Goal: Information Seeking & Learning: Learn about a topic

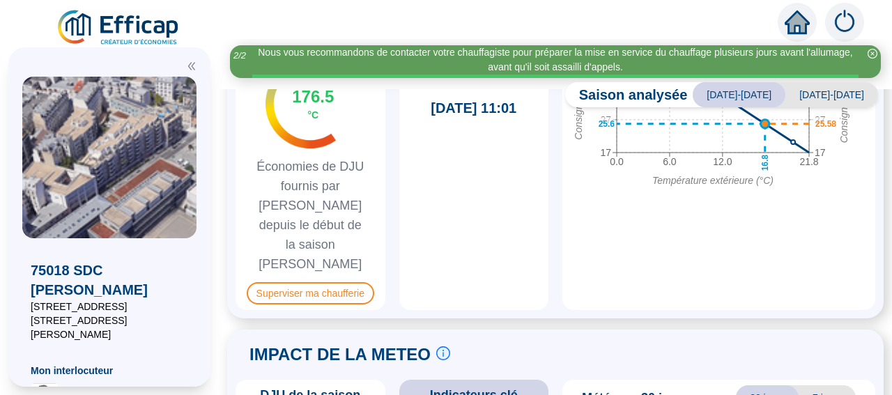
scroll to position [888, 0]
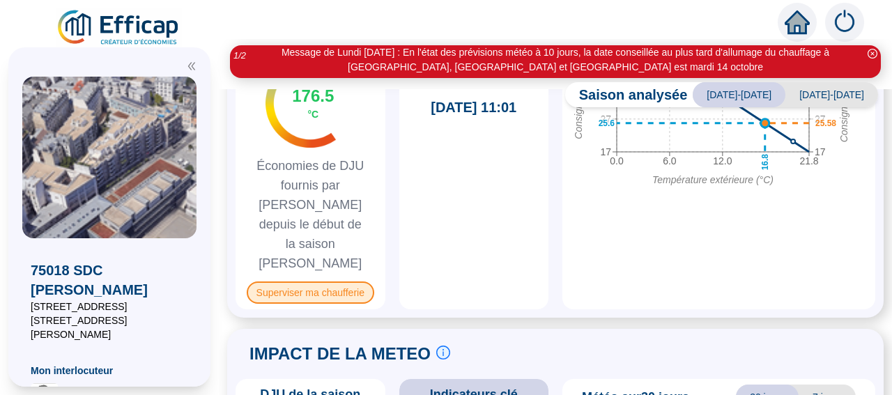
click at [330, 282] on span "Superviser ma chaufferie" at bounding box center [311, 293] width 128 height 22
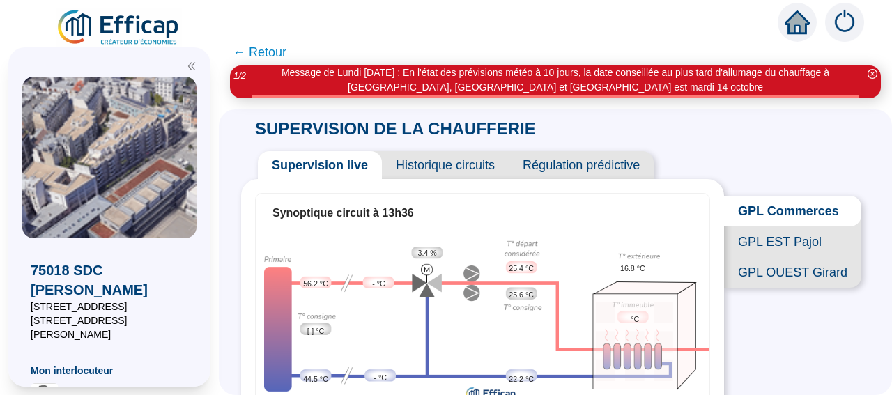
scroll to position [20, 0]
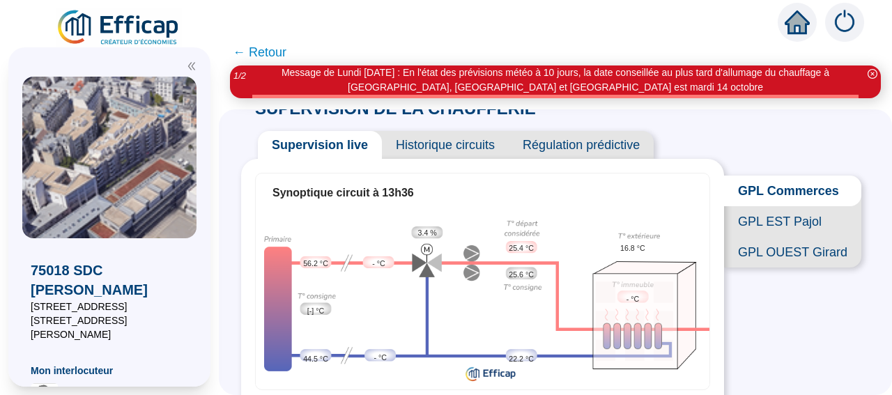
click at [805, 268] on span "GPL OUEST Girard" at bounding box center [792, 252] width 137 height 31
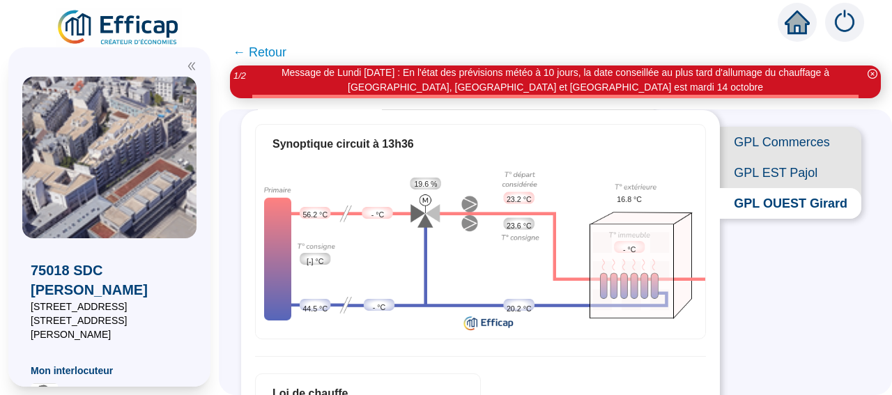
scroll to position [94, 0]
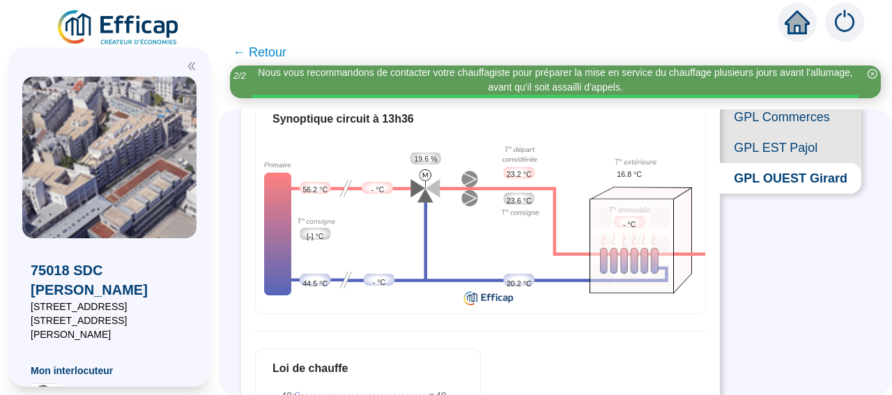
click at [753, 157] on span "GPL EST Pajol" at bounding box center [790, 147] width 141 height 31
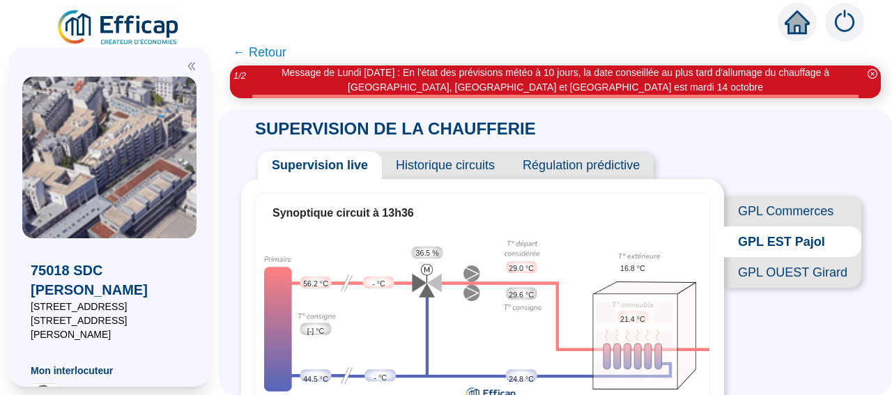
click at [261, 51] on span "← Retour" at bounding box center [260, 53] width 54 height 20
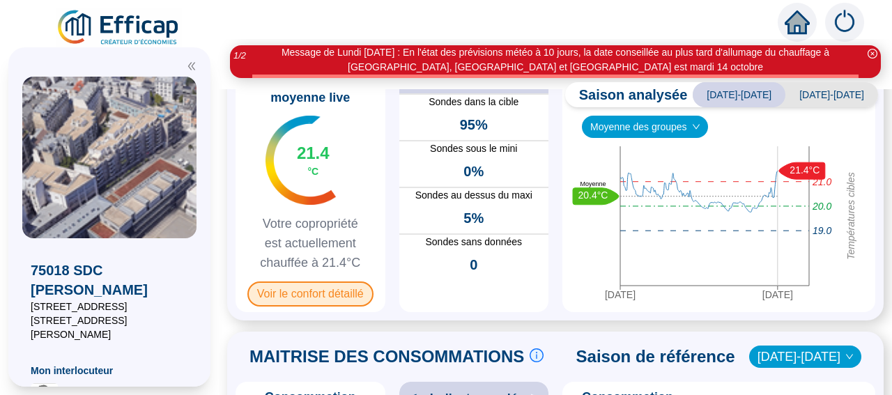
scroll to position [105, 0]
click at [300, 302] on span "Voir le confort détaillé" at bounding box center [310, 294] width 126 height 25
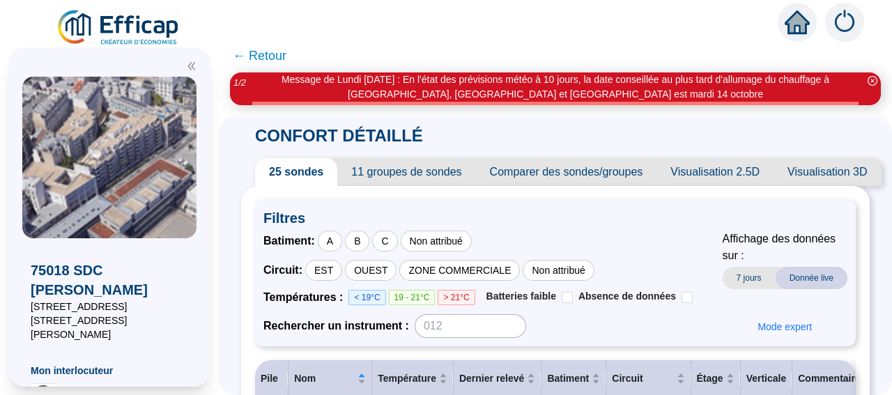
click at [275, 56] on span "← Retour" at bounding box center [260, 56] width 54 height 20
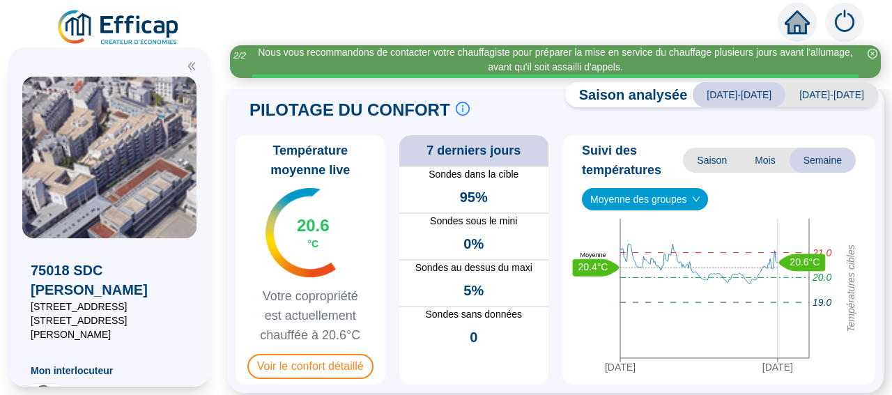
scroll to position [49, 0]
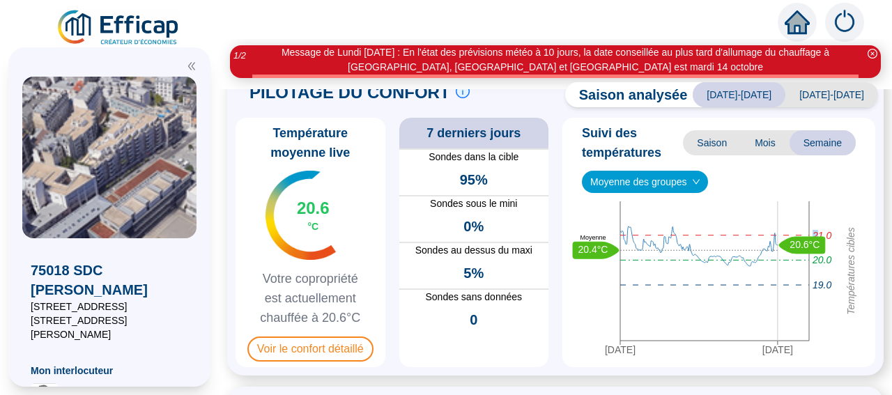
drag, startPoint x: 748, startPoint y: 231, endPoint x: 814, endPoint y: 230, distance: 65.5
click at [814, 230] on icon "[DATE] [DATE] Températures cibles 20.0 21.0 19.0 20.6°C 20.4°C Moyenne" at bounding box center [713, 281] width 290 height 160
click at [752, 234] on icon "[DATE] [DATE] Températures cibles 20.0 21.0 19.0 20.6°C 20.4°C Moyenne" at bounding box center [713, 281] width 290 height 160
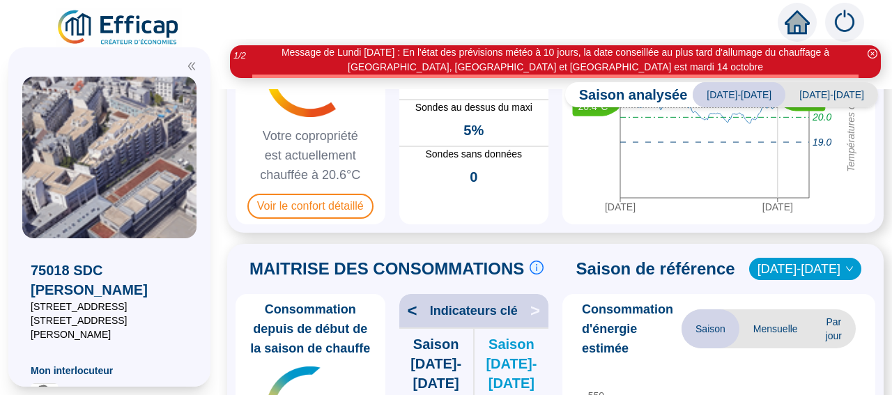
scroll to position [192, 0]
click at [321, 206] on span "Voir le confort détaillé" at bounding box center [310, 206] width 126 height 25
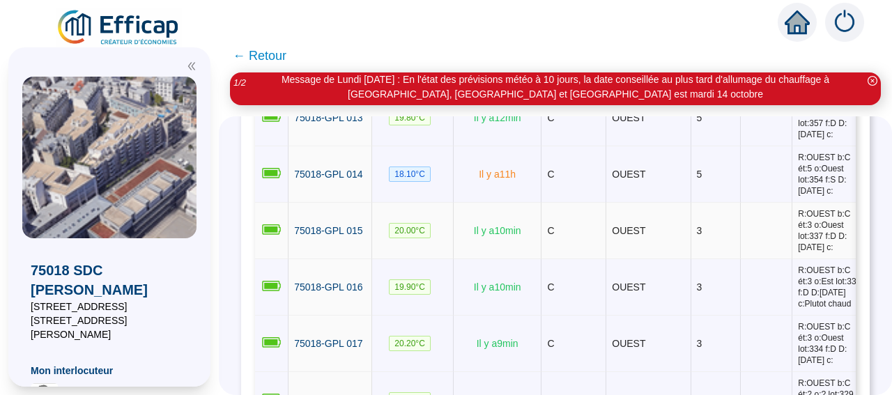
scroll to position [1053, 0]
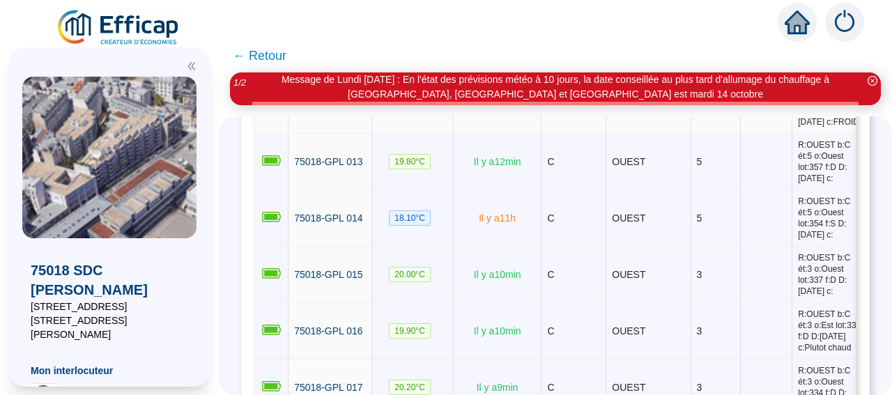
click at [335, 111] on span "75018-GPL 012" at bounding box center [328, 105] width 68 height 11
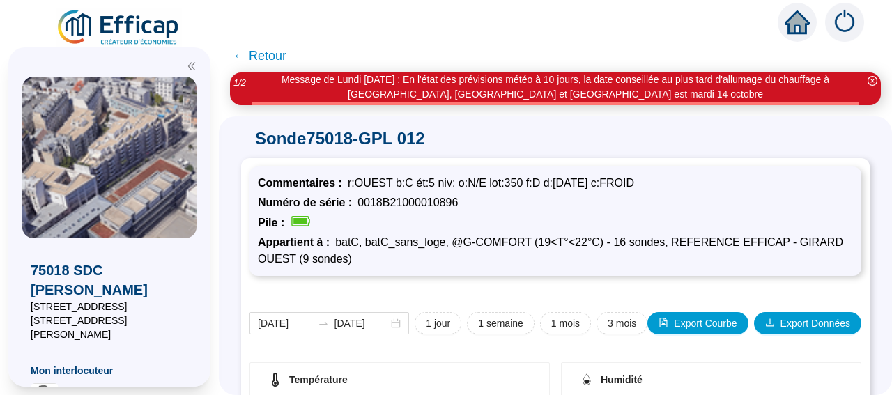
scroll to position [408, 0]
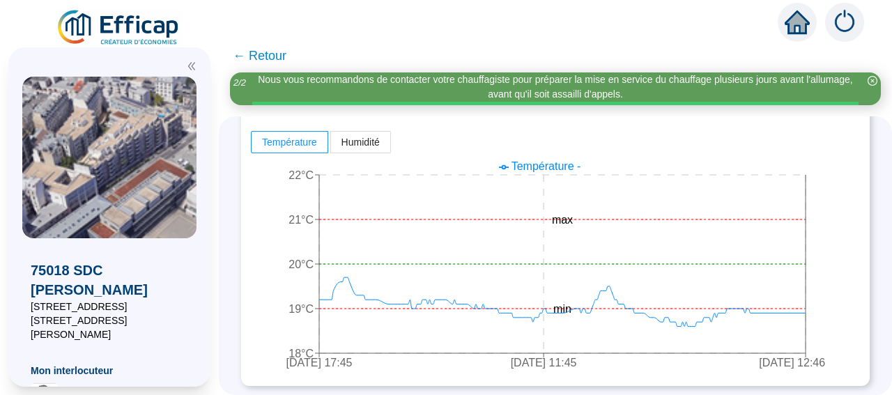
click at [267, 59] on span "← Retour" at bounding box center [260, 56] width 54 height 20
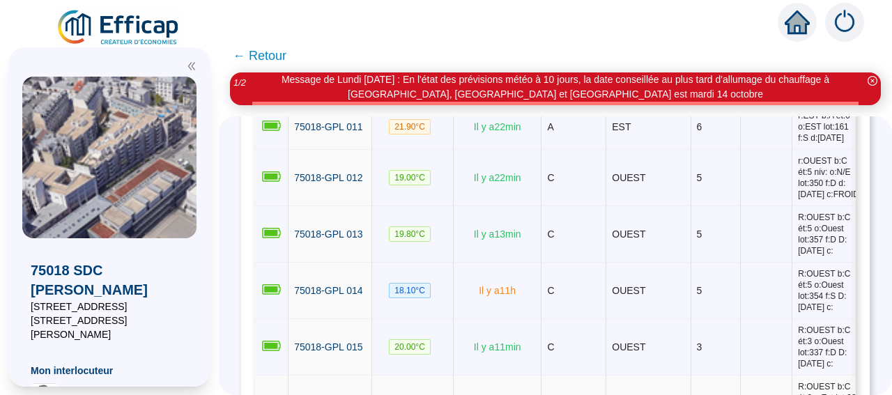
scroll to position [1083, 0]
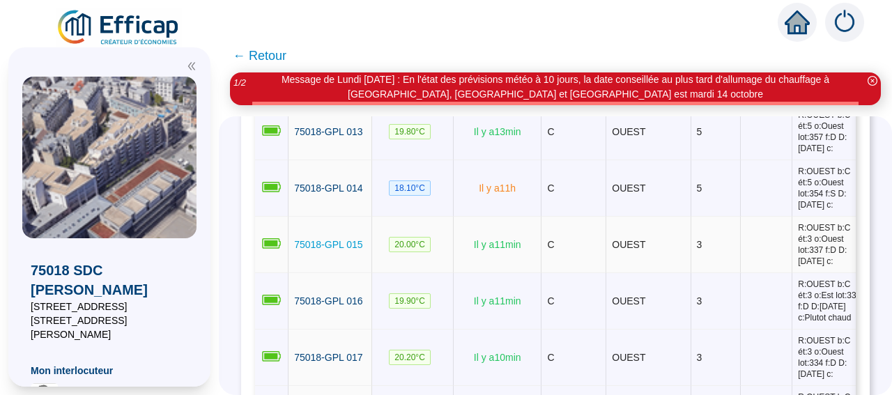
click at [327, 250] on span "75018-GPL 015" at bounding box center [328, 244] width 68 height 11
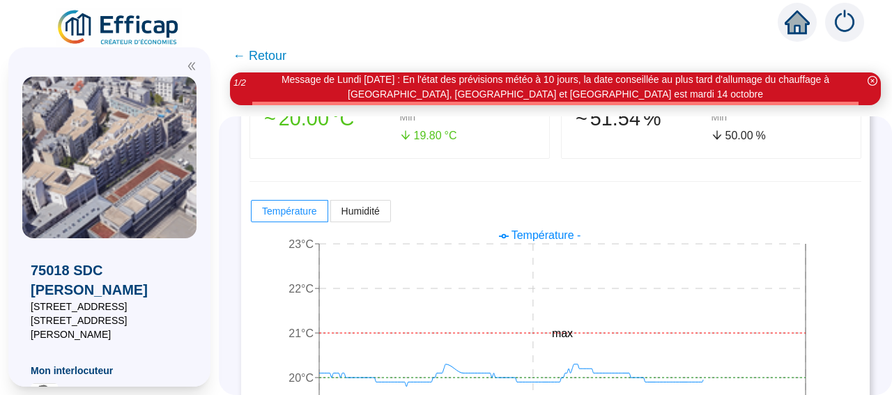
scroll to position [392, 0]
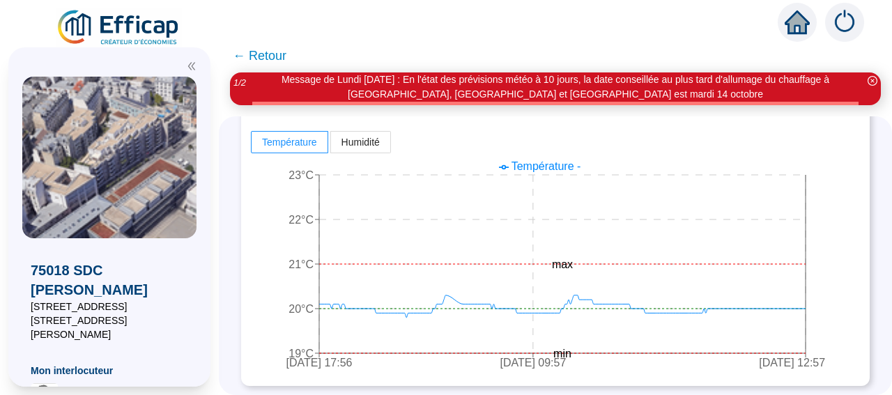
click at [281, 52] on span "← Retour" at bounding box center [260, 56] width 54 height 20
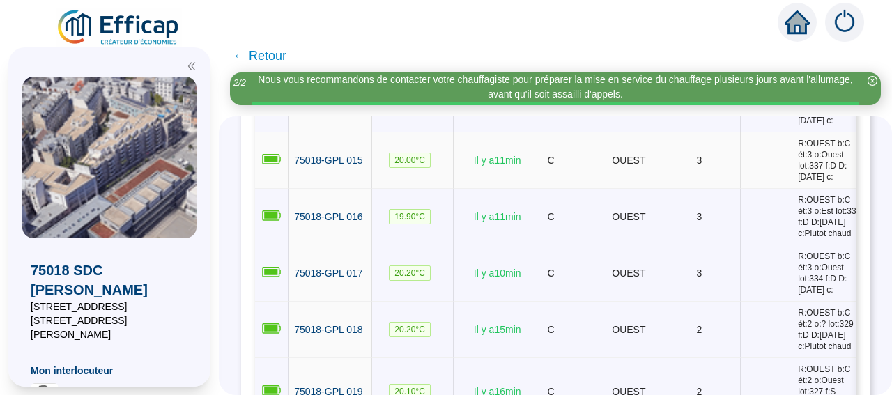
scroll to position [1137, 0]
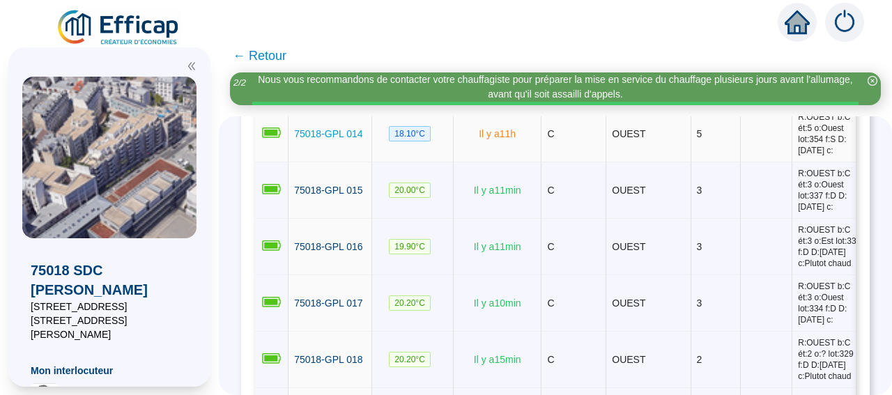
click at [333, 139] on span "75018-GPL 014" at bounding box center [328, 133] width 68 height 11
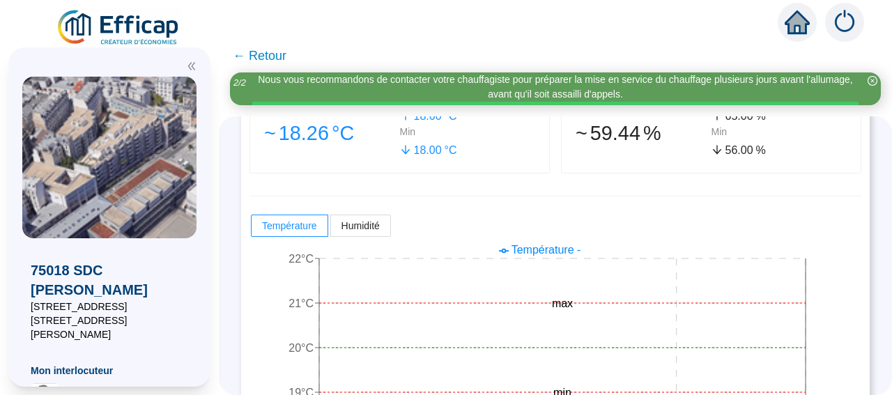
scroll to position [392, 0]
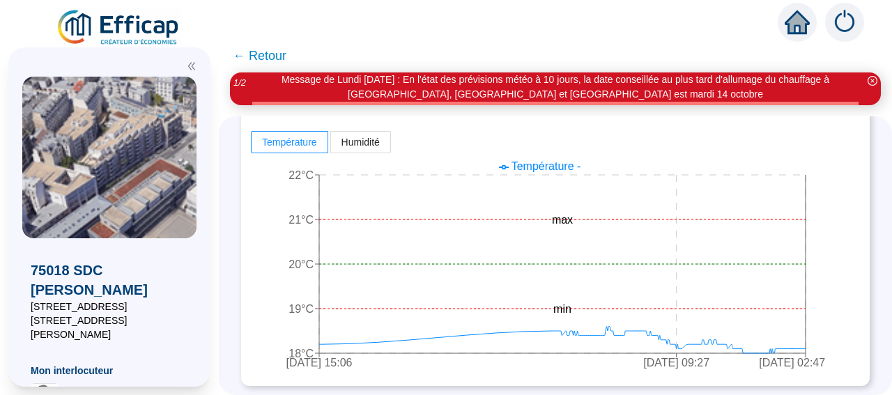
click at [279, 55] on span "← Retour" at bounding box center [260, 56] width 54 height 20
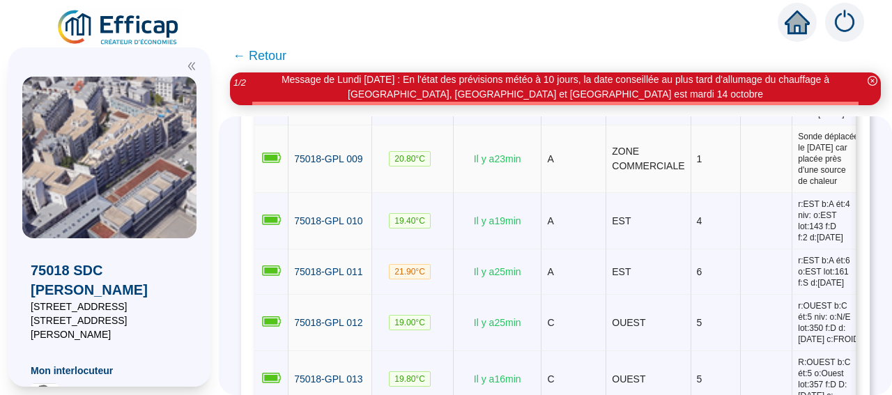
scroll to position [836, 0]
click at [312, 327] on span "75018-GPL 012" at bounding box center [328, 321] width 68 height 11
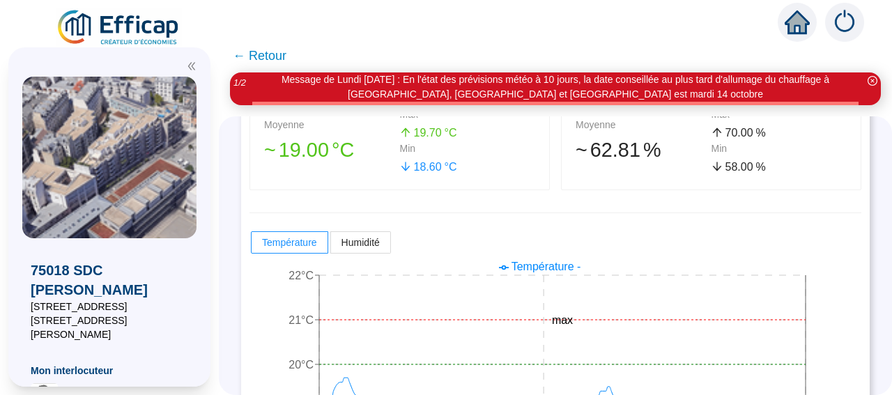
scroll to position [408, 0]
